Goal: Navigation & Orientation: Find specific page/section

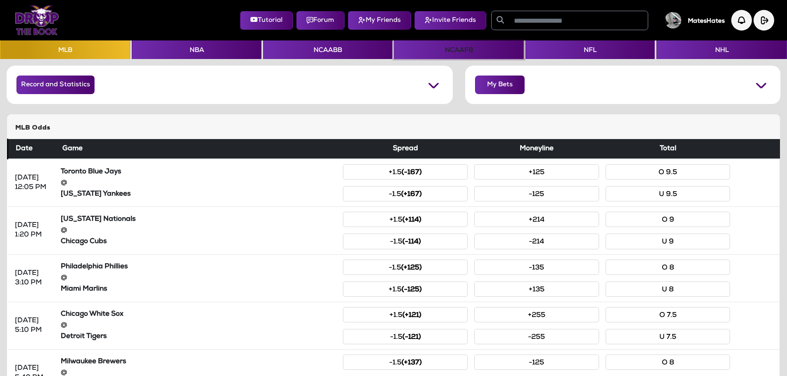
click at [460, 46] on button "NCAAFB" at bounding box center [458, 50] width 129 height 19
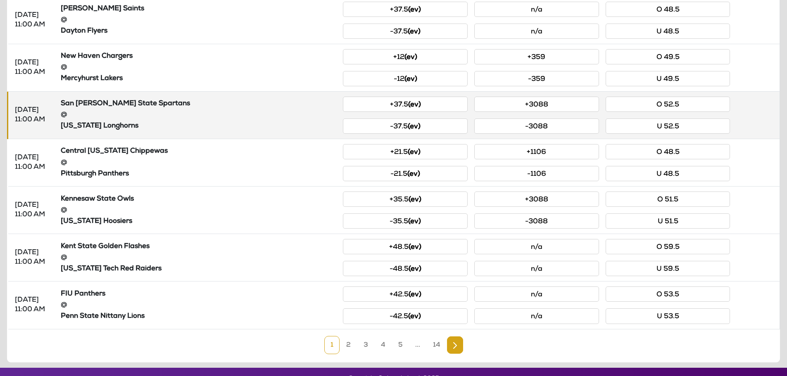
scroll to position [319, 0]
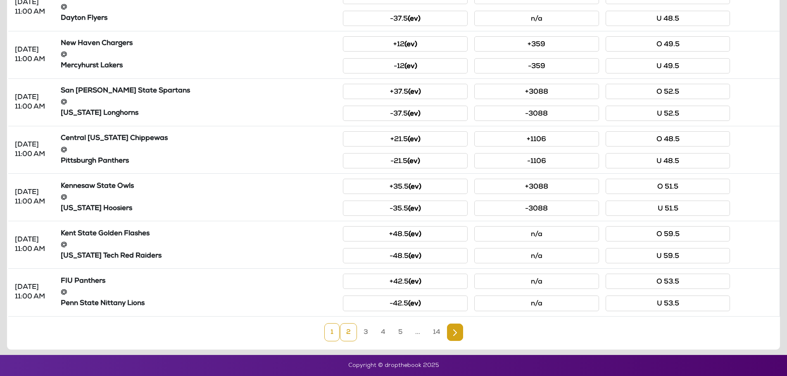
click at [351, 334] on link "2" at bounding box center [348, 333] width 17 height 18
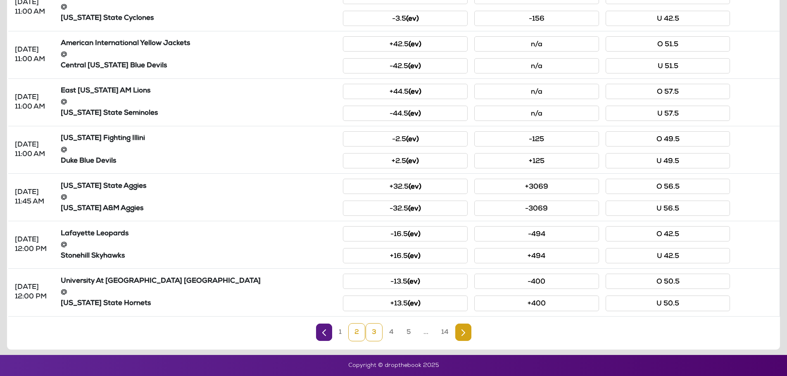
click at [375, 329] on link "3" at bounding box center [374, 333] width 17 height 18
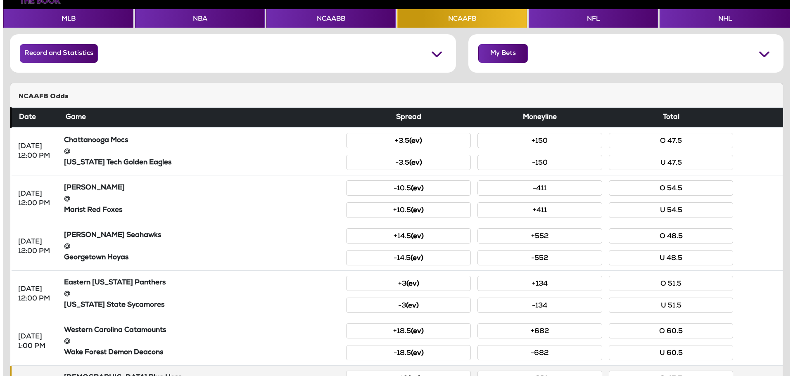
scroll to position [0, 0]
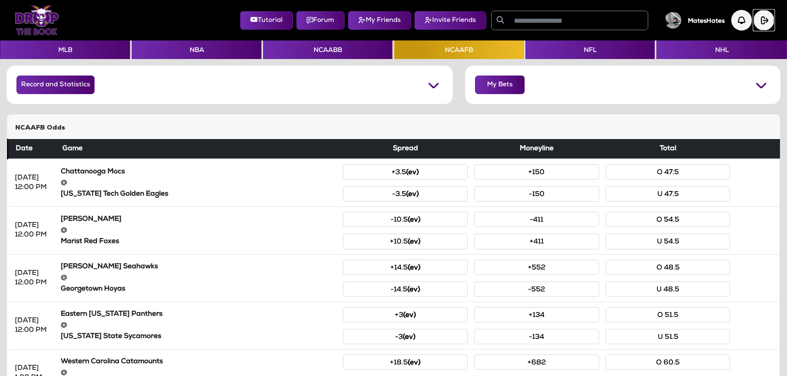
click at [766, 22] on img "button" at bounding box center [764, 20] width 21 height 21
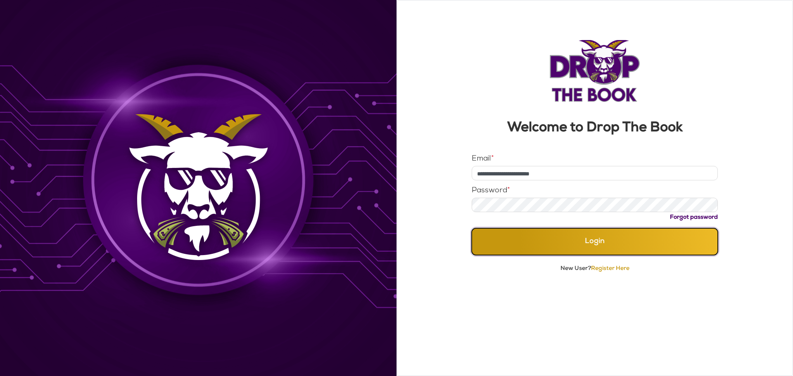
click at [555, 232] on button "Login" at bounding box center [595, 242] width 247 height 27
